Goal: Information Seeking & Learning: Learn about a topic

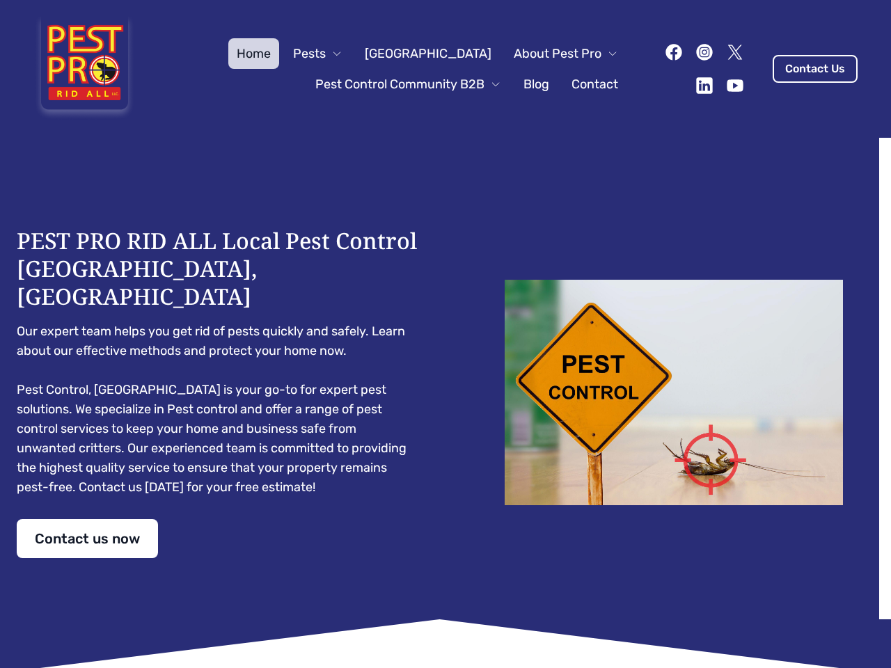
click at [445, 334] on div "PEST PRO RID ALL Local Pest Control [GEOGRAPHIC_DATA], [GEOGRAPHIC_DATA] Our ex…" at bounding box center [445, 392] width 857 height 331
click at [326, 54] on span "Pests" at bounding box center [309, 53] width 33 height 19
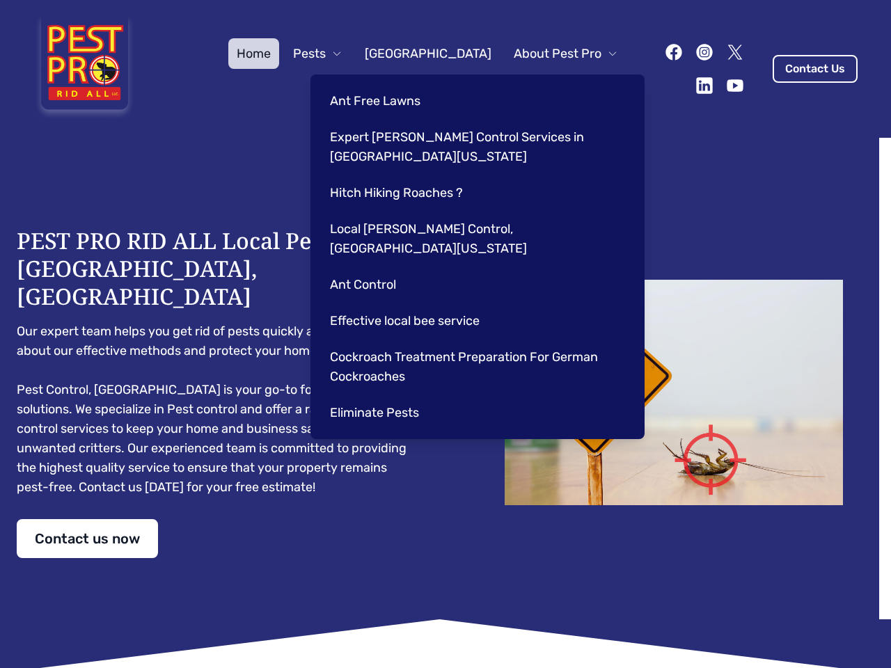
click at [551, 54] on span "About Pest Pro" at bounding box center [558, 53] width 88 height 19
click at [394, 84] on div "Ant Free Lawns Expert [PERSON_NAME] Control Services in [GEOGRAPHIC_DATA] [US_S…" at bounding box center [477, 256] width 334 height 365
